Goal: Check status: Check status

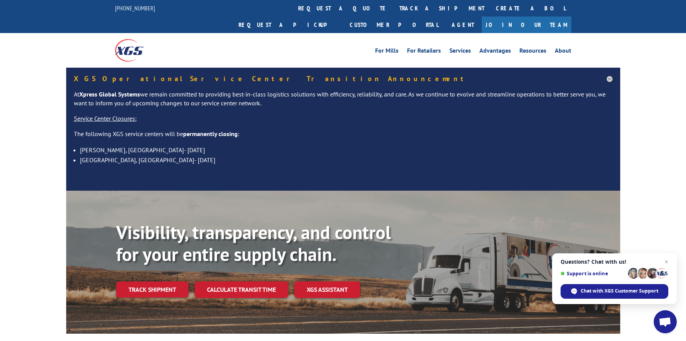
click at [608, 75] on h5 "XGS Operational Service Center Transition Announcement" at bounding box center [343, 78] width 539 height 7
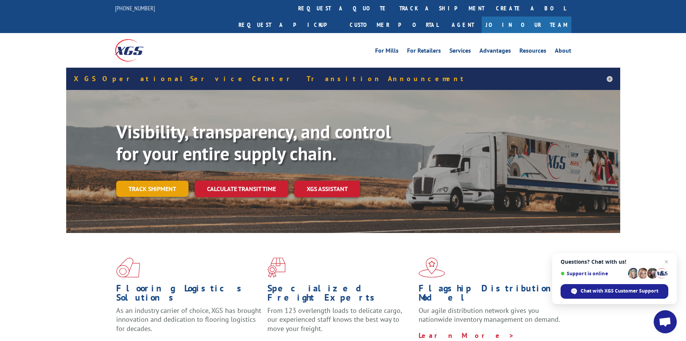
click at [160, 181] on link "Track shipment" at bounding box center [152, 189] width 72 height 16
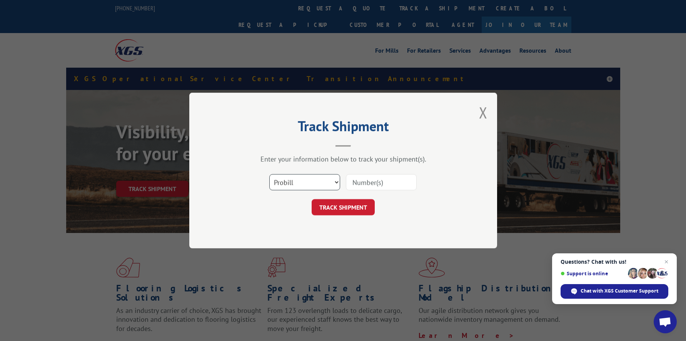
click at [278, 183] on select "Select category... Probill BOL PO" at bounding box center [304, 182] width 71 height 16
select select "po"
click at [269, 174] on select "Select category... Probill BOL PO" at bounding box center [304, 182] width 71 height 16
paste input "SO1574320"
type input "SO1574320"
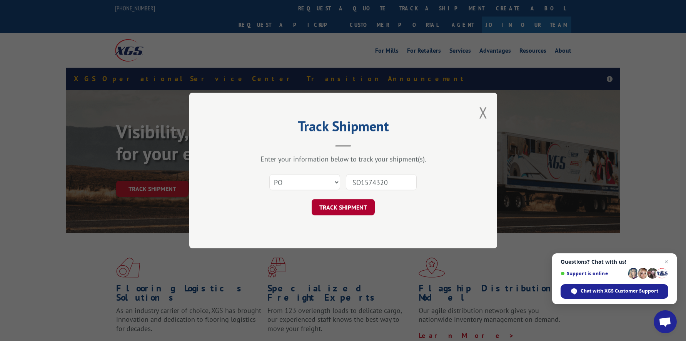
click at [344, 202] on button "TRACK SHIPMENT" at bounding box center [343, 207] width 63 height 16
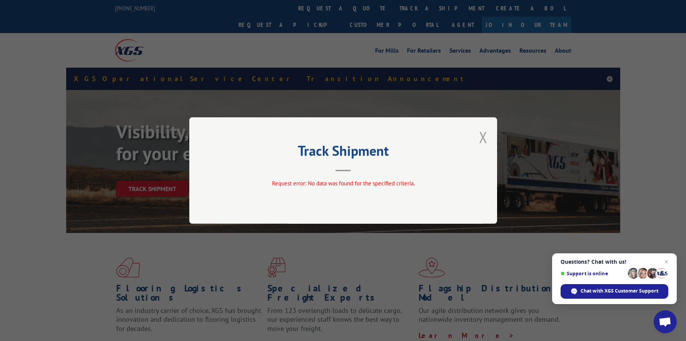
click at [483, 137] on button "Close modal" at bounding box center [483, 137] width 8 height 20
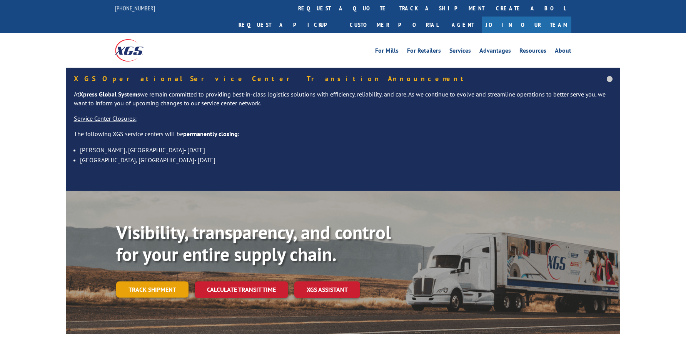
click at [155, 282] on link "Track shipment" at bounding box center [152, 290] width 72 height 16
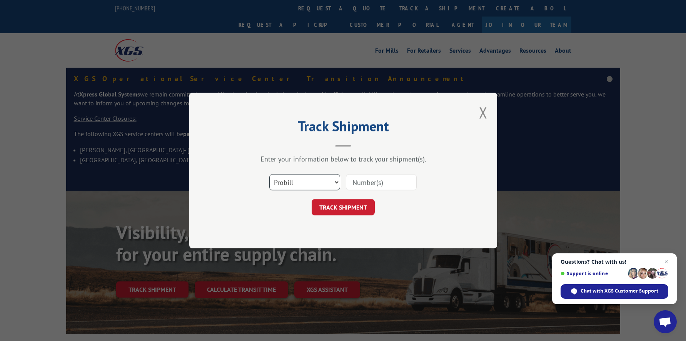
click at [298, 182] on select "Select category... Probill BOL PO" at bounding box center [304, 182] width 71 height 16
select select "po"
click at [269, 174] on select "Select category... Probill BOL PO" at bounding box center [304, 182] width 71 height 16
click at [358, 181] on input at bounding box center [381, 182] width 71 height 16
paste input "1001392135"
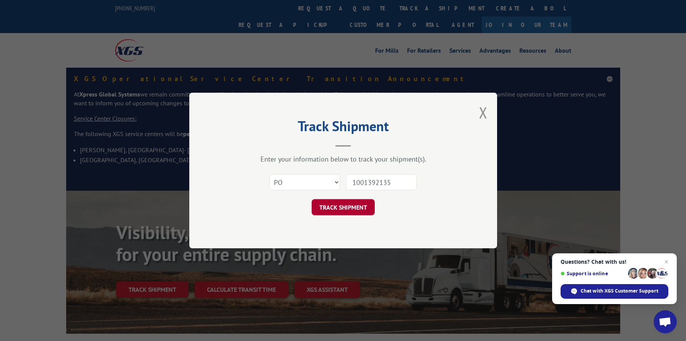
type input "1001392135"
click at [361, 204] on button "TRACK SHIPMENT" at bounding box center [343, 207] width 63 height 16
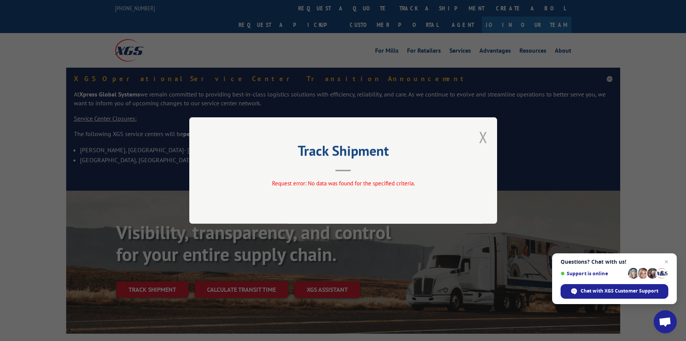
click at [483, 136] on button "Close modal" at bounding box center [483, 137] width 8 height 20
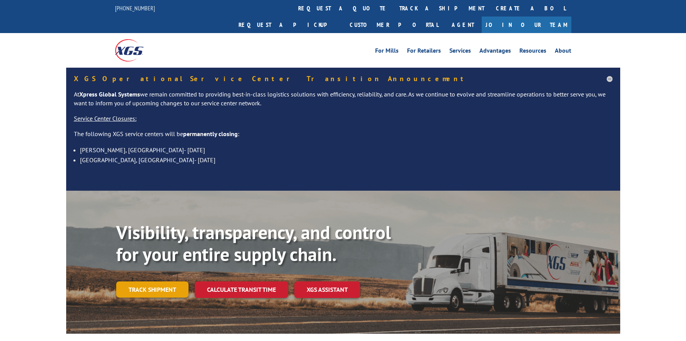
click at [150, 282] on link "Track shipment" at bounding box center [152, 290] width 72 height 16
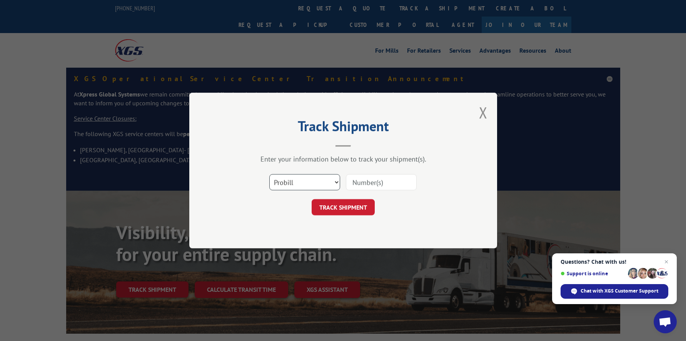
click at [310, 181] on select "Select category... Probill BOL PO" at bounding box center [304, 182] width 71 height 16
select select "bol"
click at [269, 174] on select "Select category... Probill BOL PO" at bounding box center [304, 182] width 71 height 16
click at [360, 184] on input at bounding box center [381, 182] width 71 height 16
drag, startPoint x: 389, startPoint y: 182, endPoint x: 330, endPoint y: 182, distance: 58.9
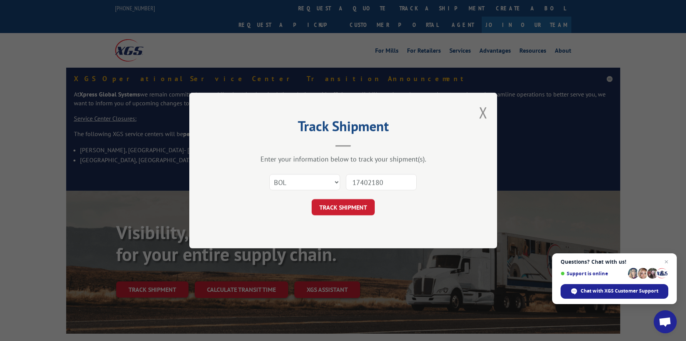
click at [330, 182] on div "Select category... Probill BOL PO 17402180" at bounding box center [343, 182] width 231 height 25
type input "17402180"
click at [330, 206] on button "TRACK SHIPMENT" at bounding box center [343, 207] width 63 height 16
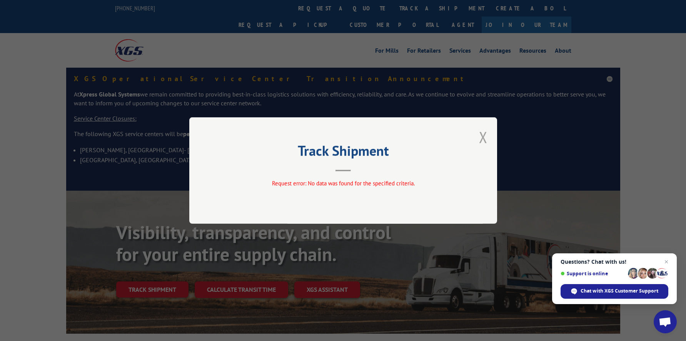
click at [483, 134] on button "Close modal" at bounding box center [483, 137] width 8 height 20
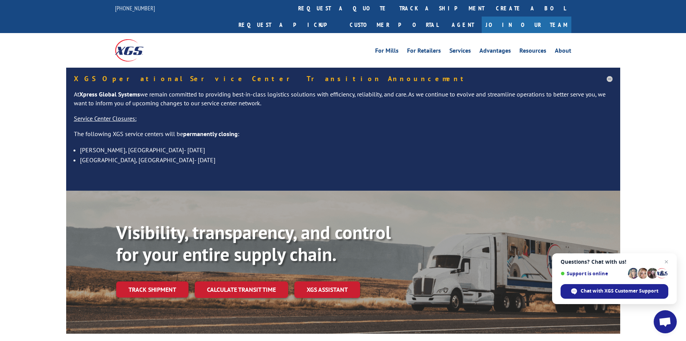
drag, startPoint x: 163, startPoint y: 268, endPoint x: 168, endPoint y: 268, distance: 4.7
click at [163, 282] on link "Track shipment" at bounding box center [152, 290] width 72 height 16
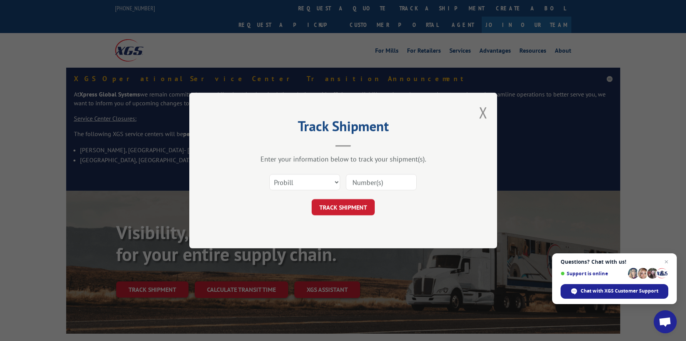
click at [359, 181] on input at bounding box center [381, 182] width 71 height 16
paste input "17402180"
type input "17402180"
click at [343, 209] on button "TRACK SHIPMENT" at bounding box center [343, 207] width 63 height 16
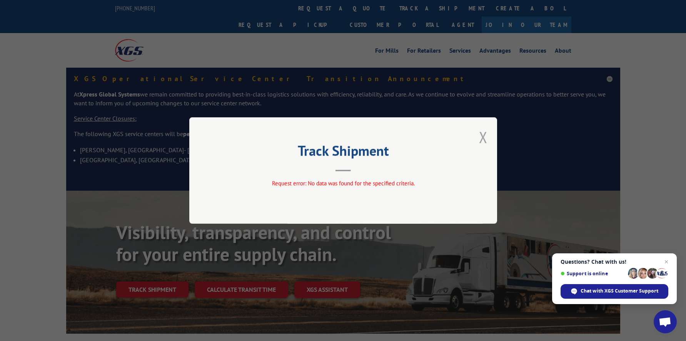
click at [481, 139] on button "Close modal" at bounding box center [483, 137] width 8 height 20
